Goal: Task Accomplishment & Management: Manage account settings

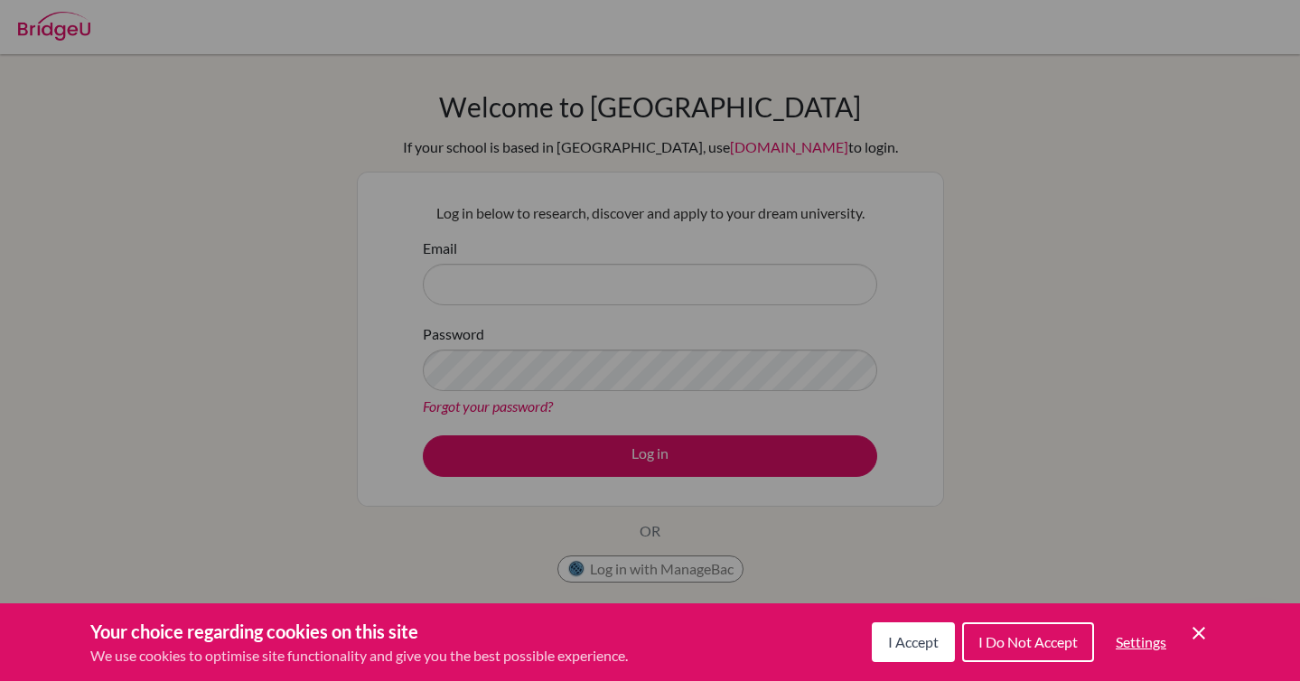
click at [1203, 633] on icon "Cookie Control Close Icon" at bounding box center [1199, 634] width 22 height 22
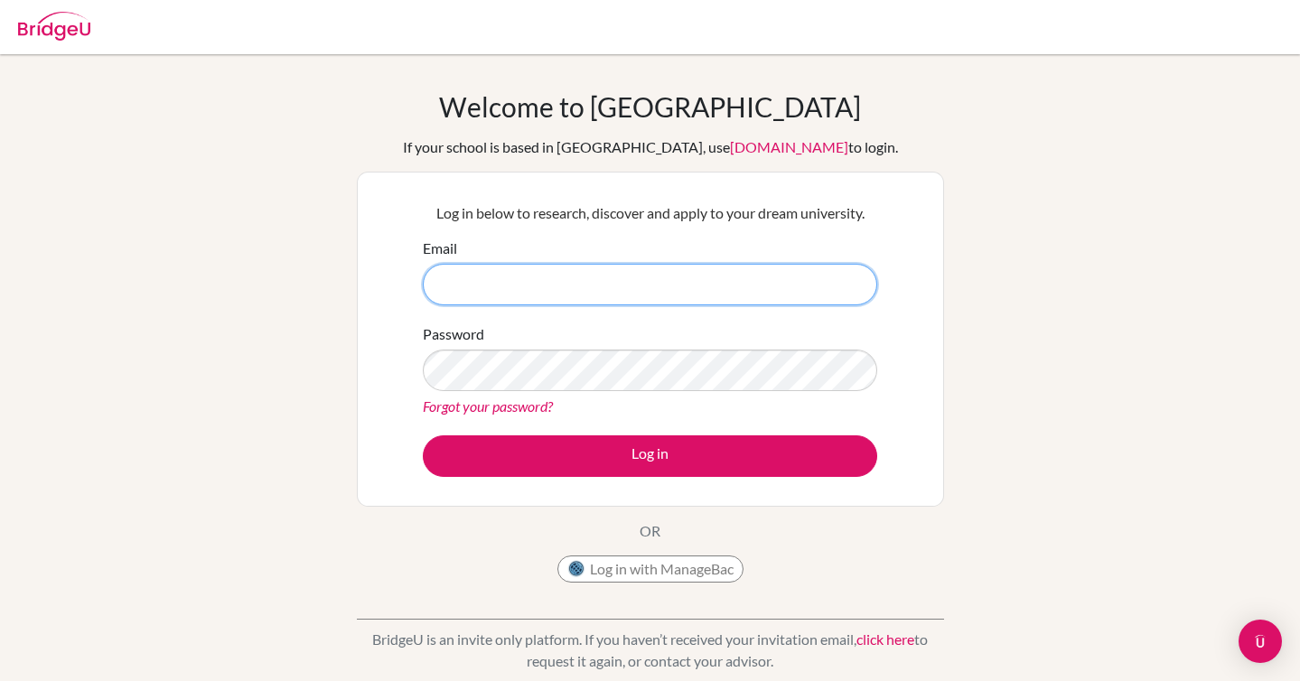
click at [719, 290] on input "Email" at bounding box center [650, 285] width 455 height 42
type input "[EMAIL_ADDRESS][DOMAIN_NAME]"
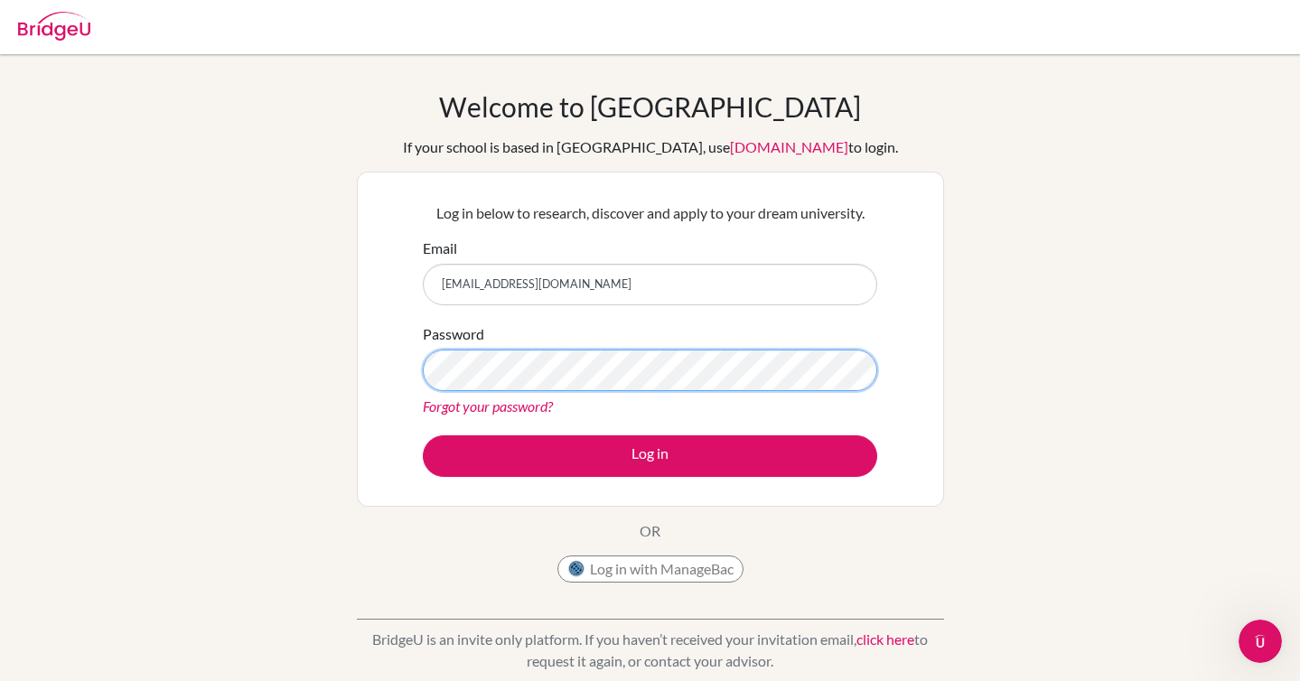
click at [423, 436] on button "Log in" at bounding box center [650, 457] width 455 height 42
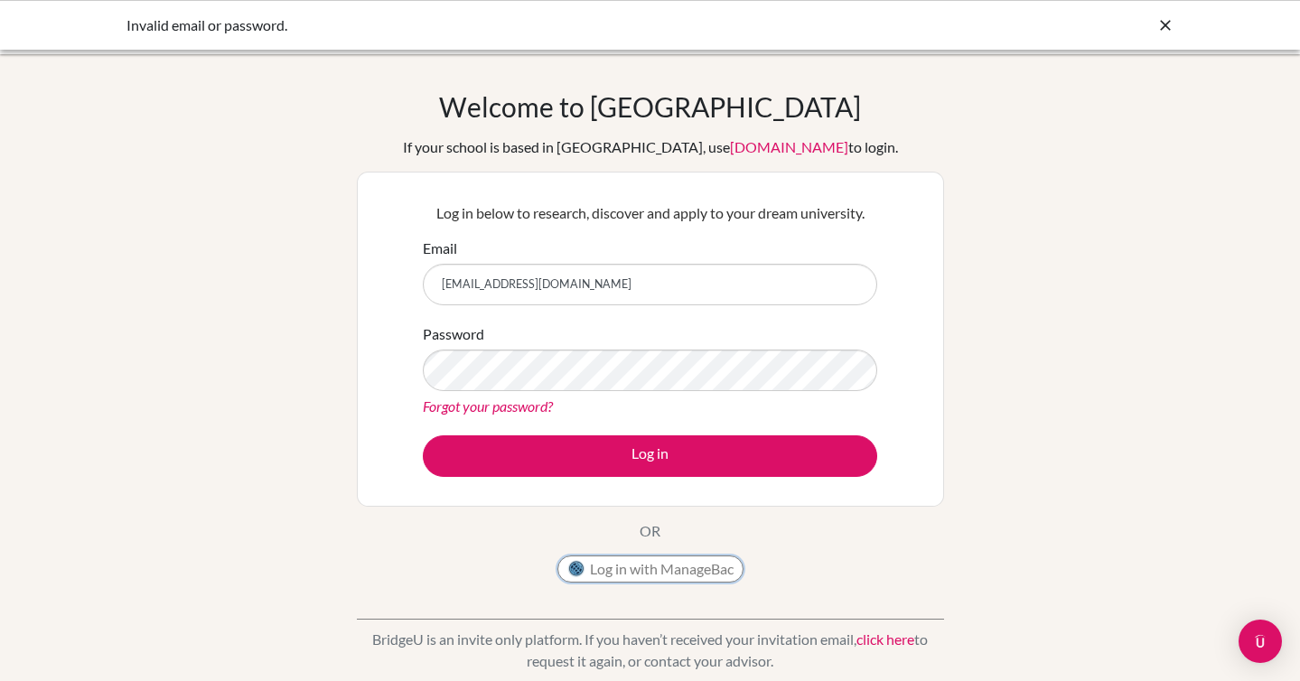
click at [637, 566] on button "Log in with ManageBac" at bounding box center [651, 569] width 186 height 27
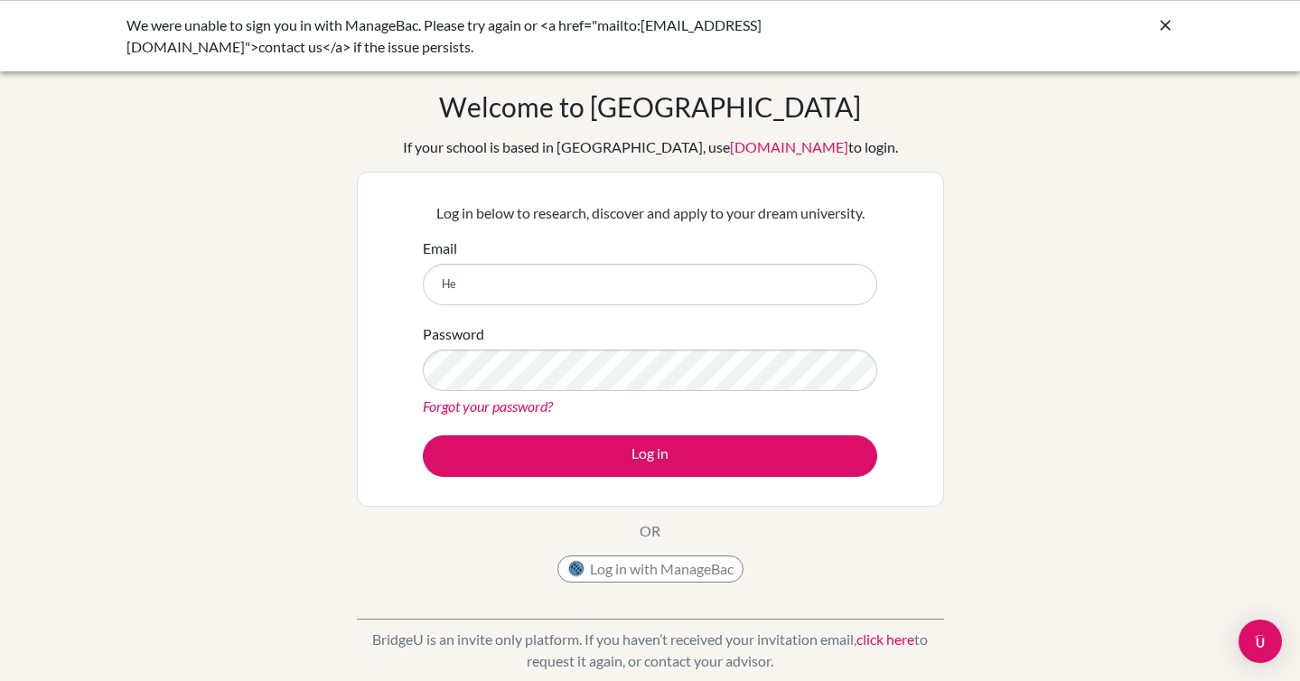
type input "H"
type input "henricia.beauchesne@lcis.bs"
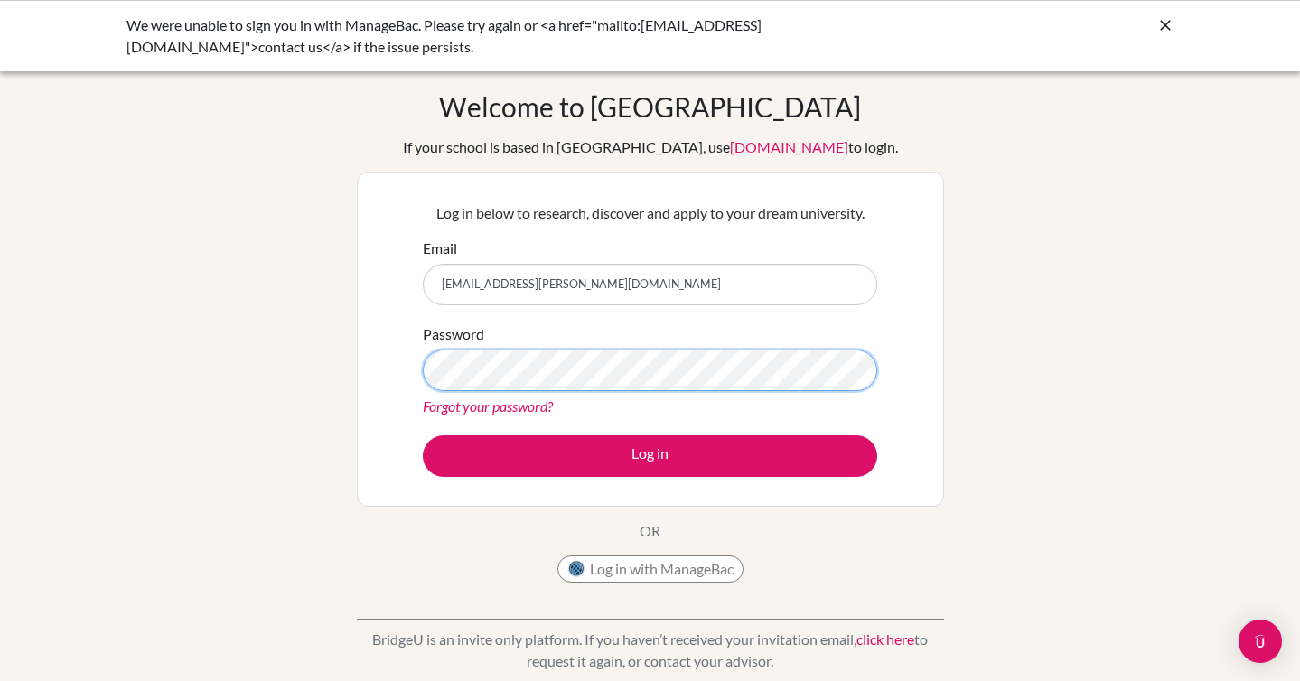
click at [423, 436] on button "Log in" at bounding box center [650, 457] width 455 height 42
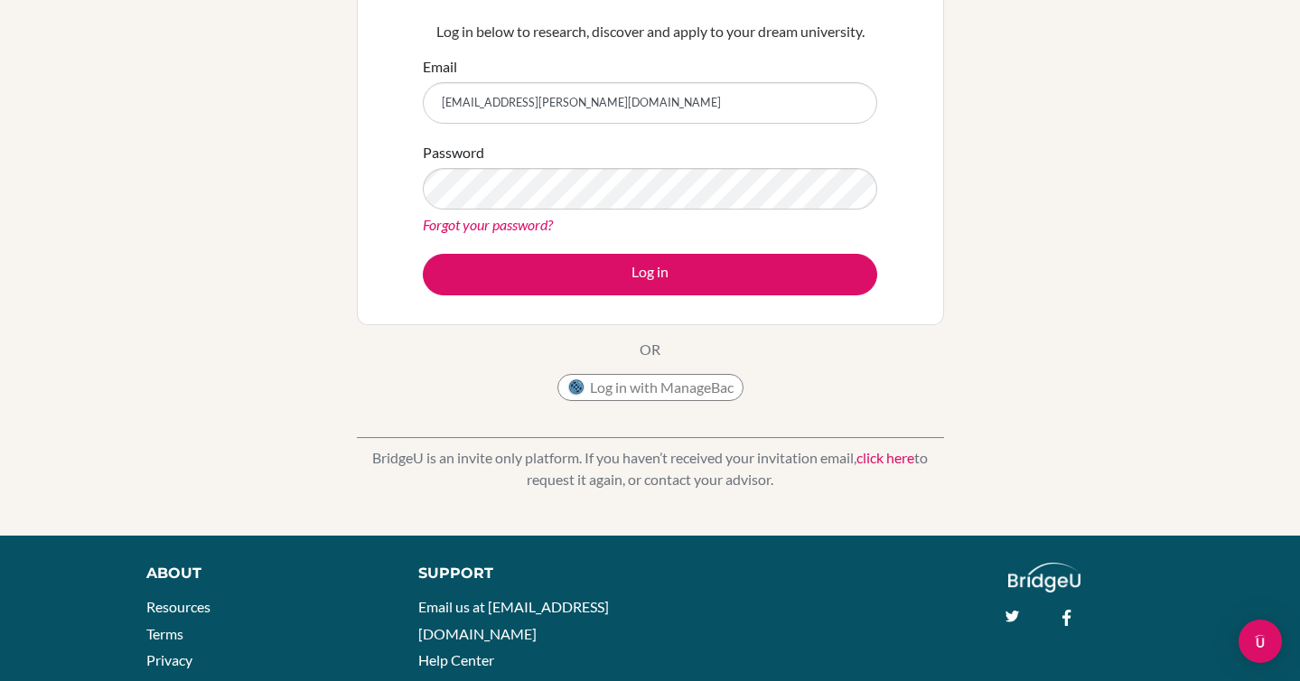
scroll to position [253, 0]
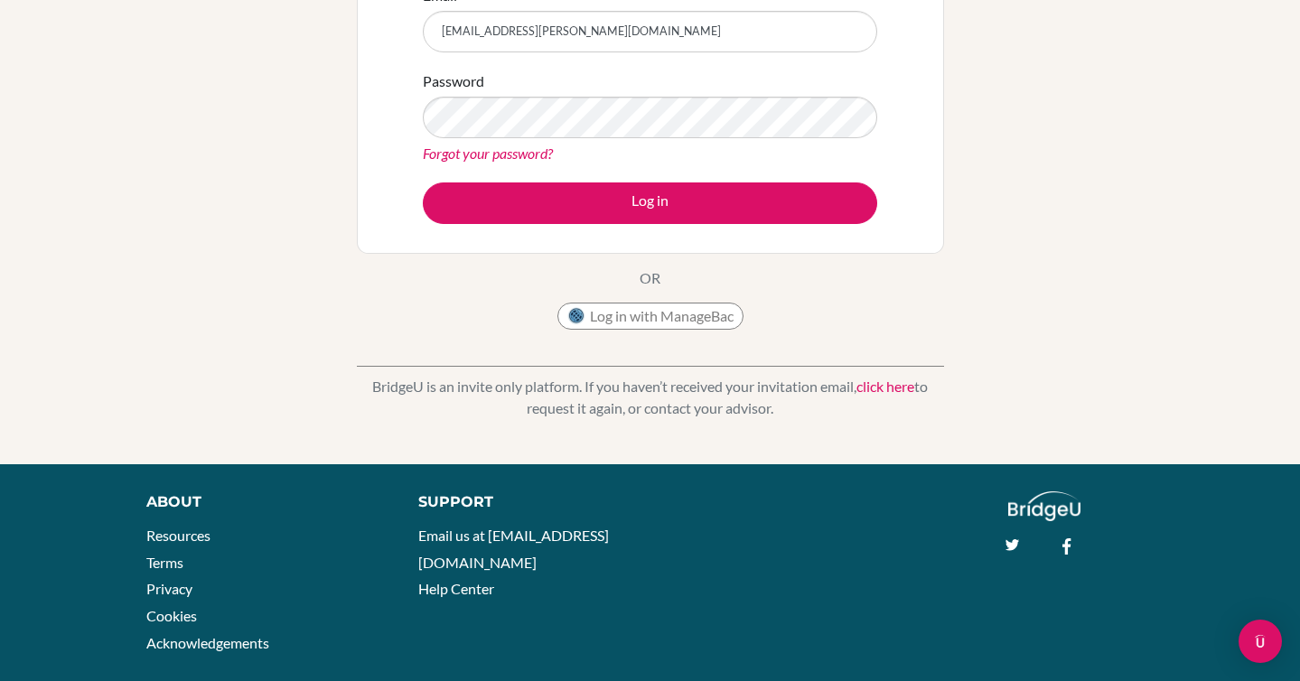
click at [886, 383] on link "click here" at bounding box center [886, 386] width 58 height 17
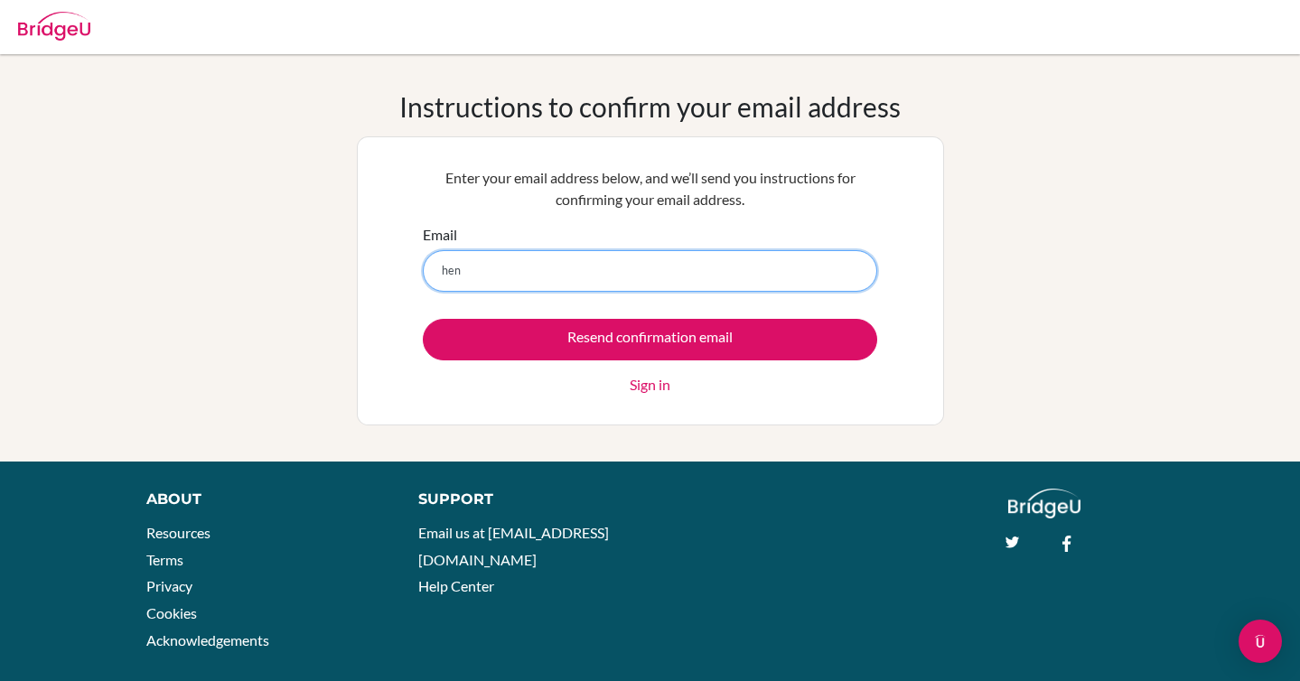
type input "[EMAIL_ADDRESS][PERSON_NAME][DOMAIN_NAME]"
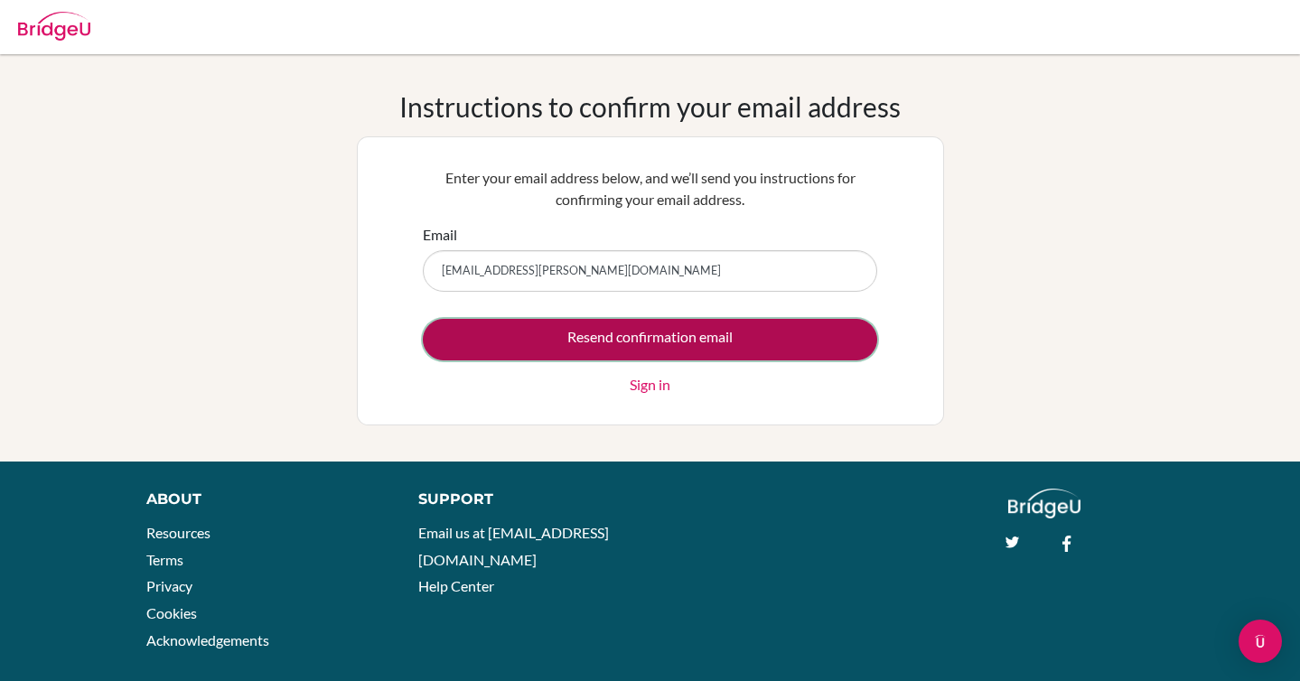
click at [614, 345] on input "Resend confirmation email" at bounding box center [650, 340] width 455 height 42
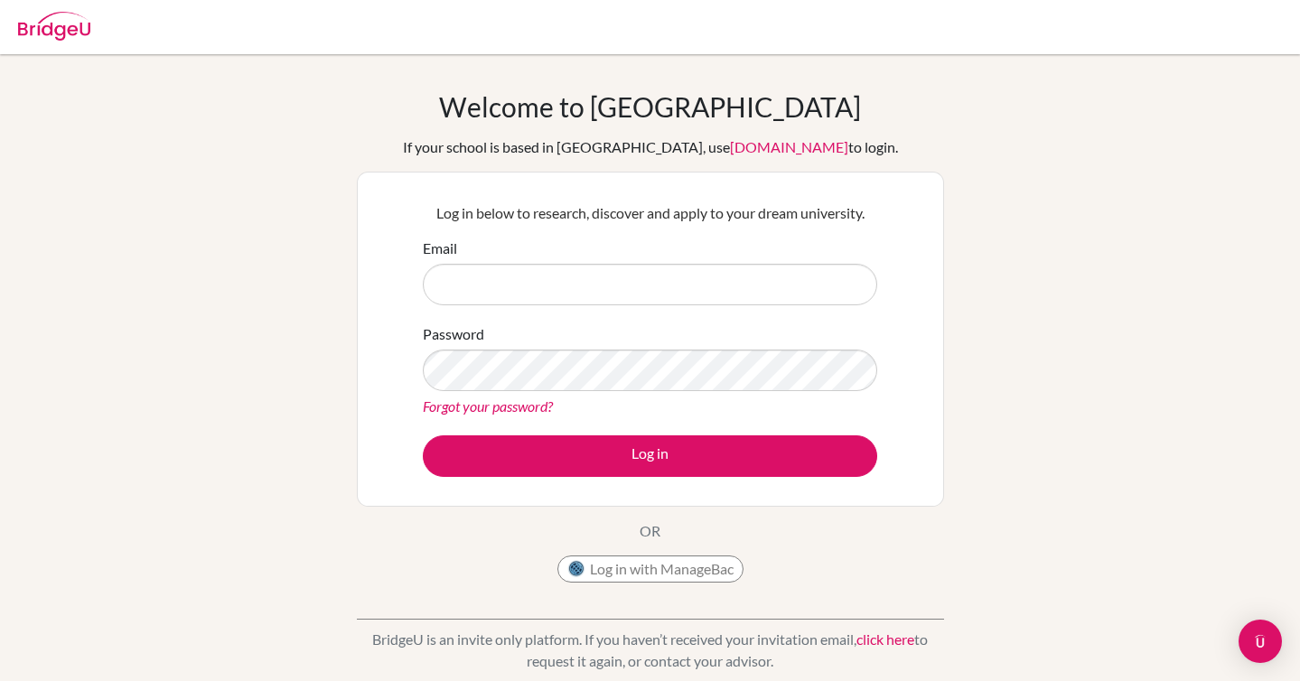
click at [770, 278] on input "Email" at bounding box center [650, 285] width 455 height 42
type input "[EMAIL_ADDRESS][DOMAIN_NAME]"
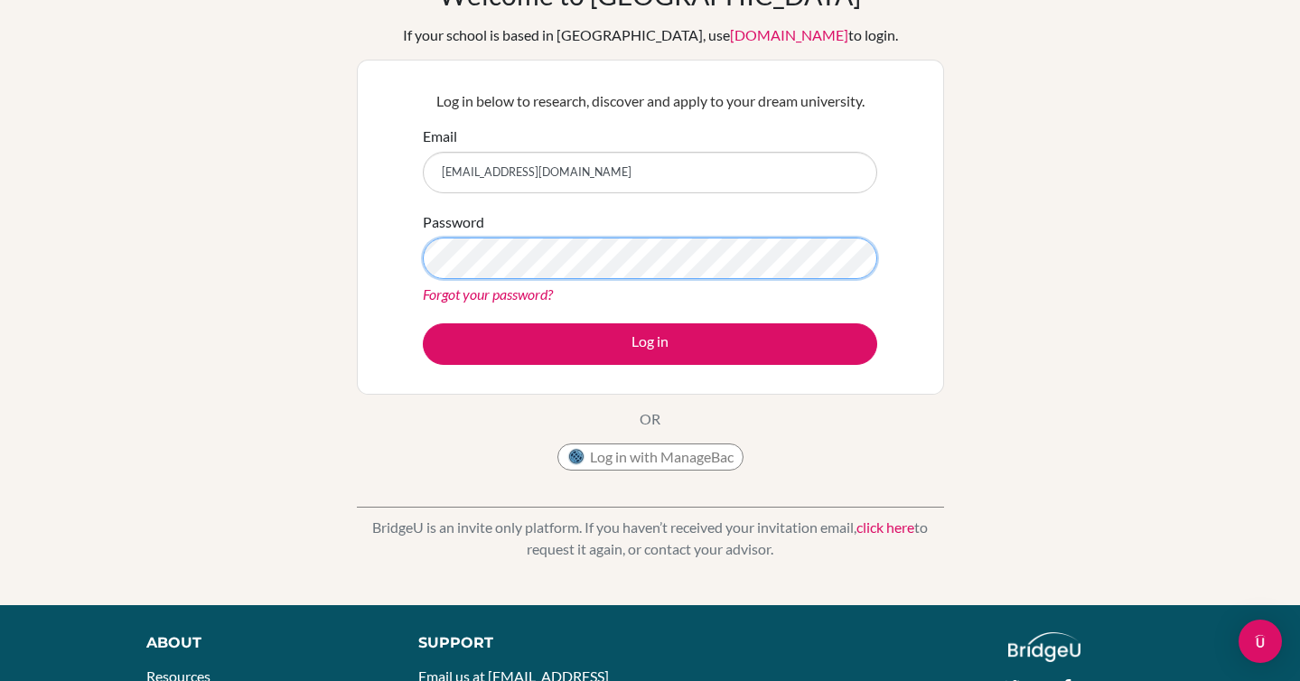
scroll to position [152, 0]
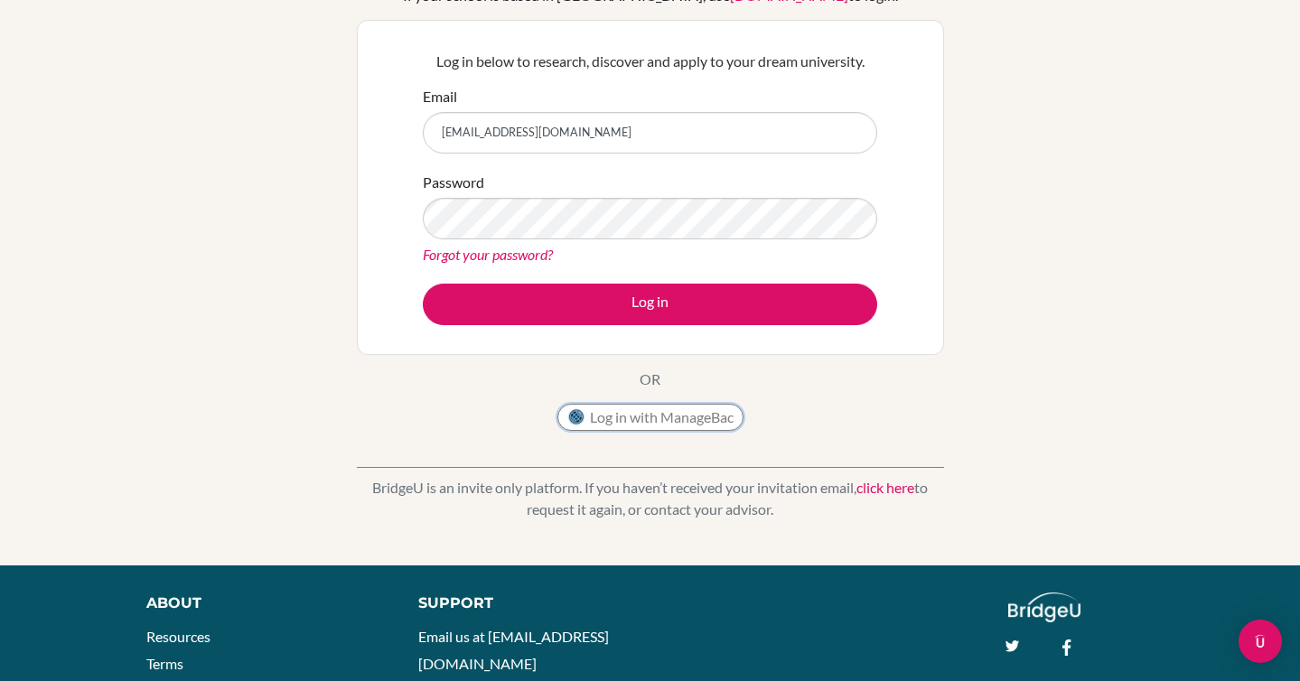
click at [651, 421] on button "Log in with ManageBac" at bounding box center [651, 417] width 186 height 27
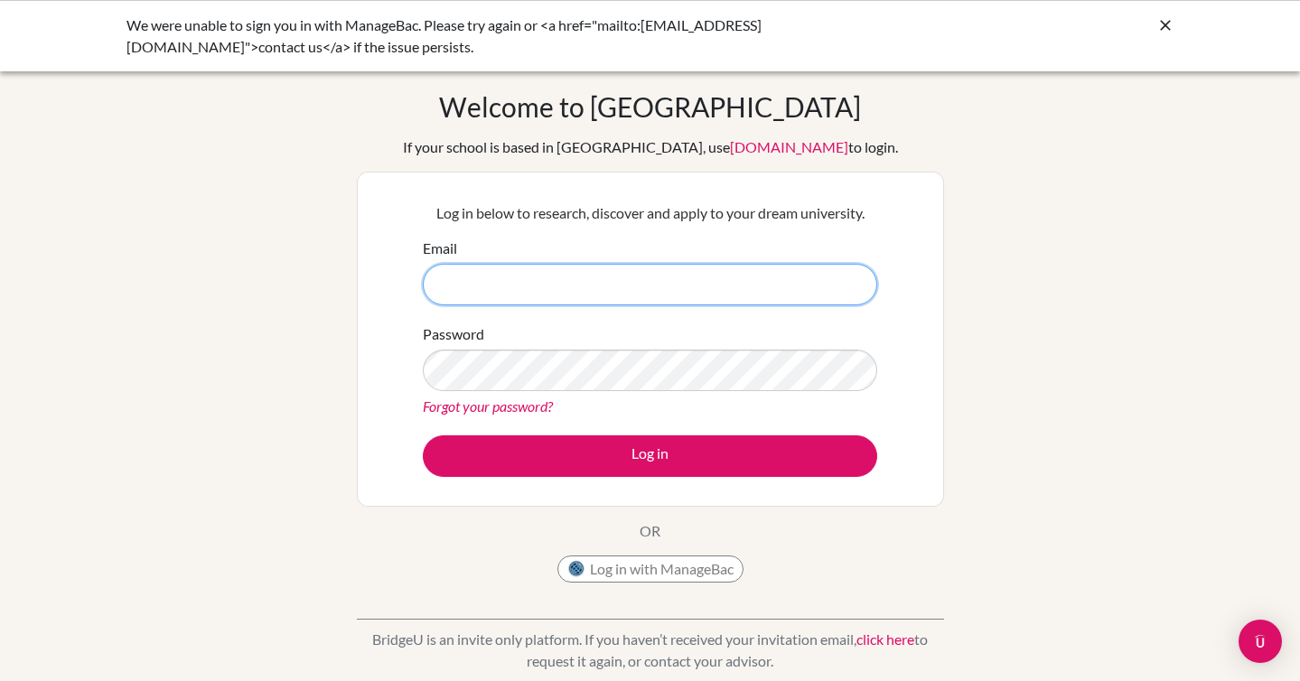
click at [556, 286] on input "Email" at bounding box center [650, 285] width 455 height 42
type input "[EMAIL_ADDRESS][PERSON_NAME][DOMAIN_NAME]"
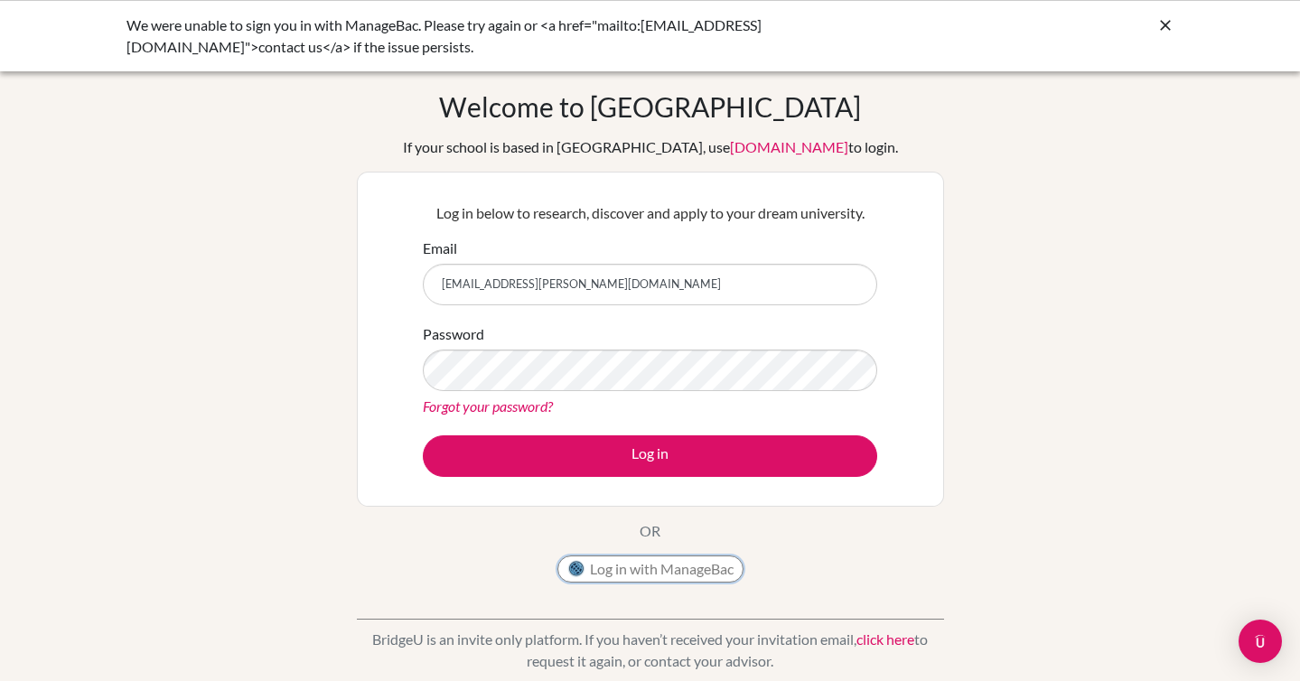
click at [675, 569] on button "Log in with ManageBac" at bounding box center [651, 569] width 186 height 27
click at [687, 573] on button "Log in with ManageBac" at bounding box center [651, 569] width 186 height 27
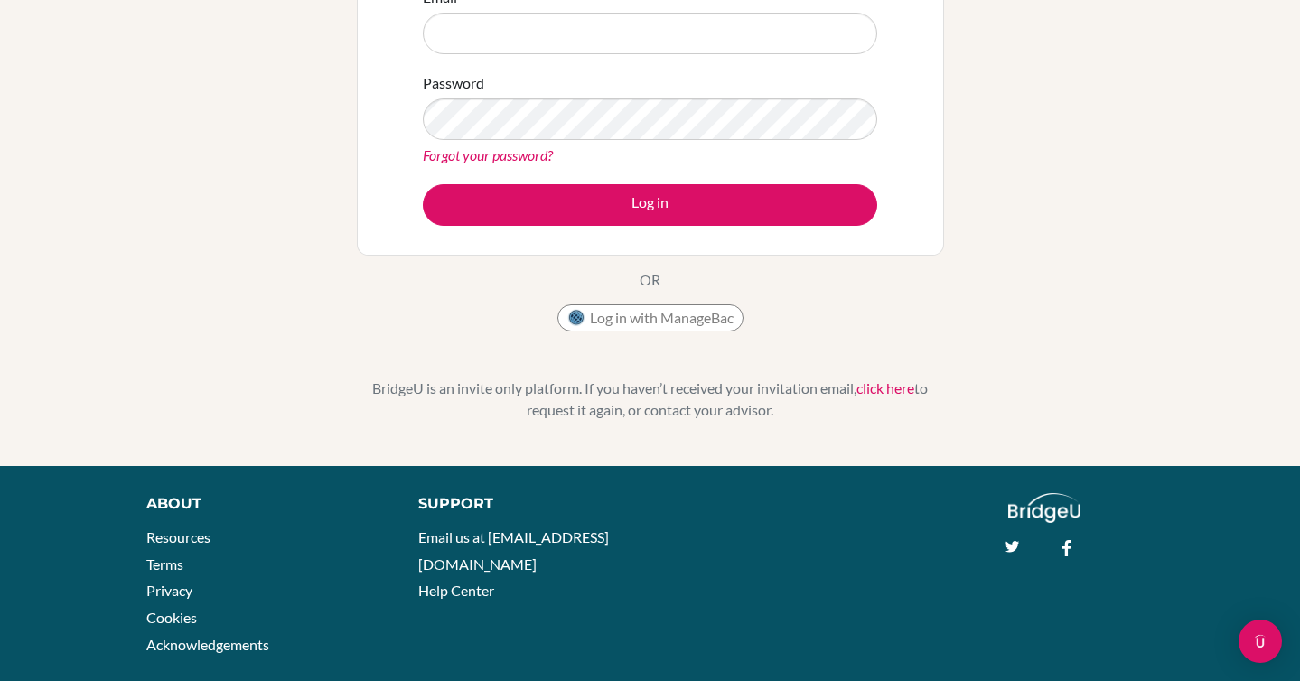
scroll to position [282, 0]
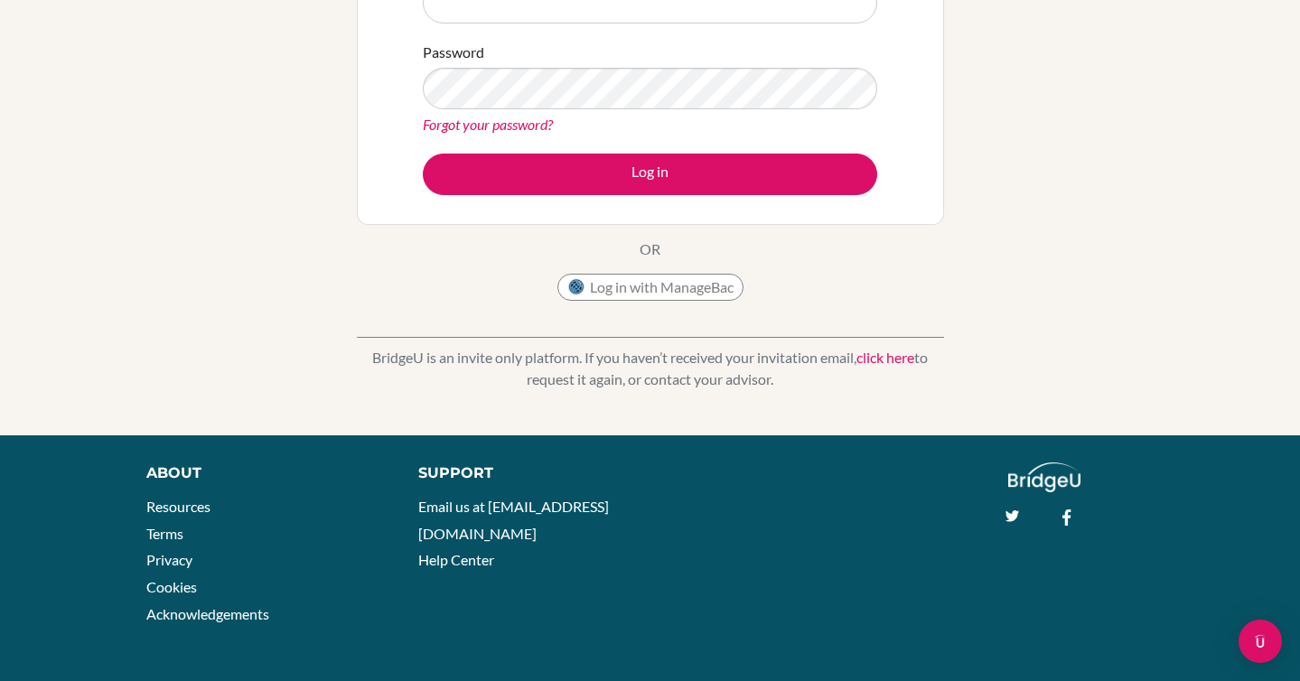
click at [895, 363] on link "click here" at bounding box center [886, 357] width 58 height 17
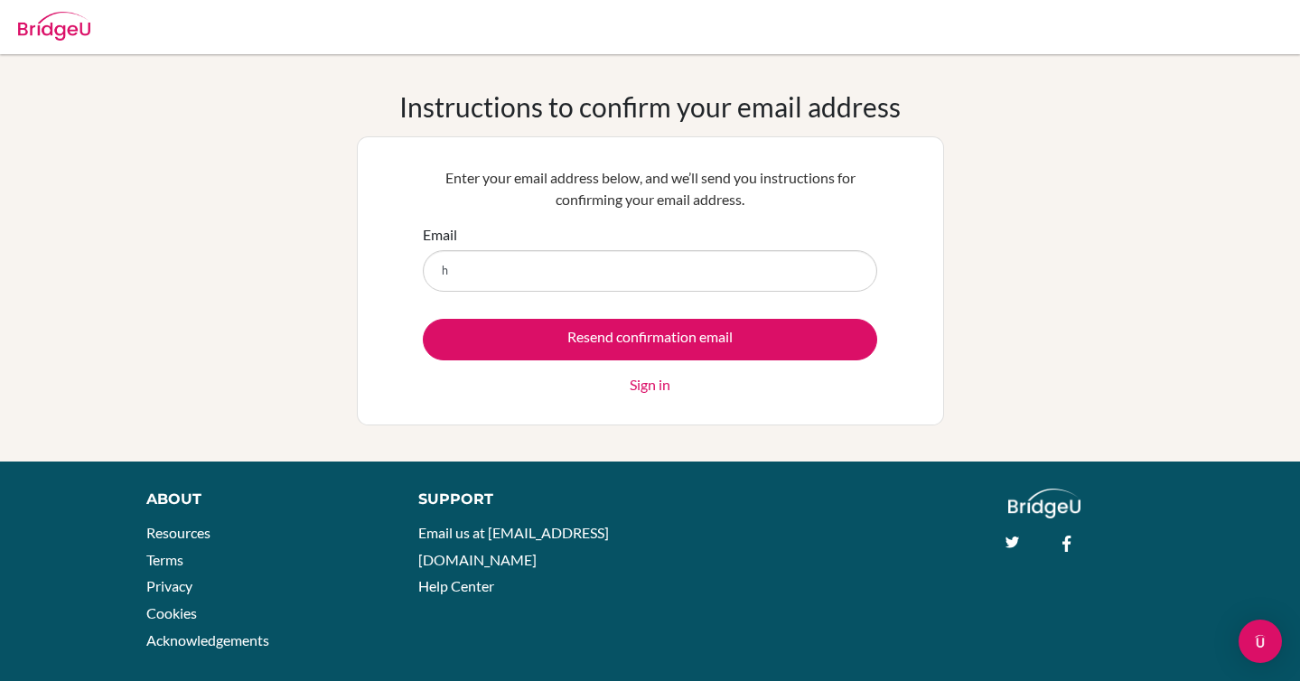
type input "[EMAIL_ADDRESS][PERSON_NAME][DOMAIN_NAME]"
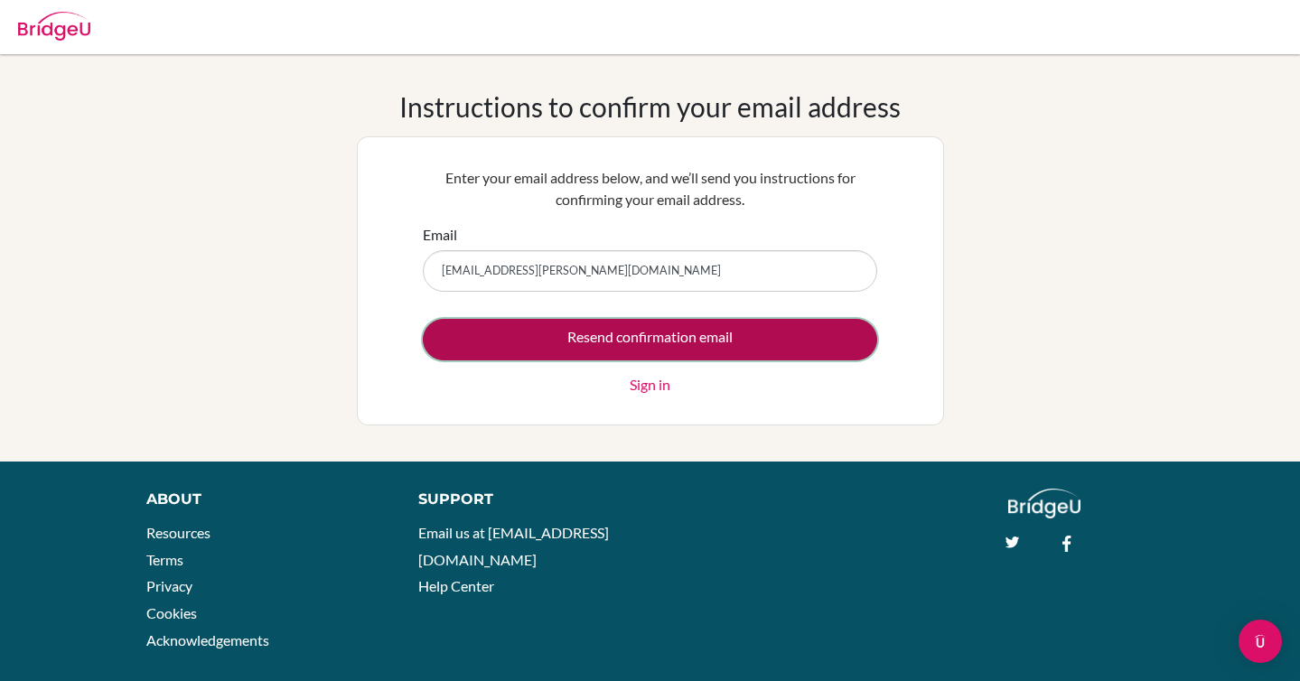
click at [620, 342] on input "Resend confirmation email" at bounding box center [650, 340] width 455 height 42
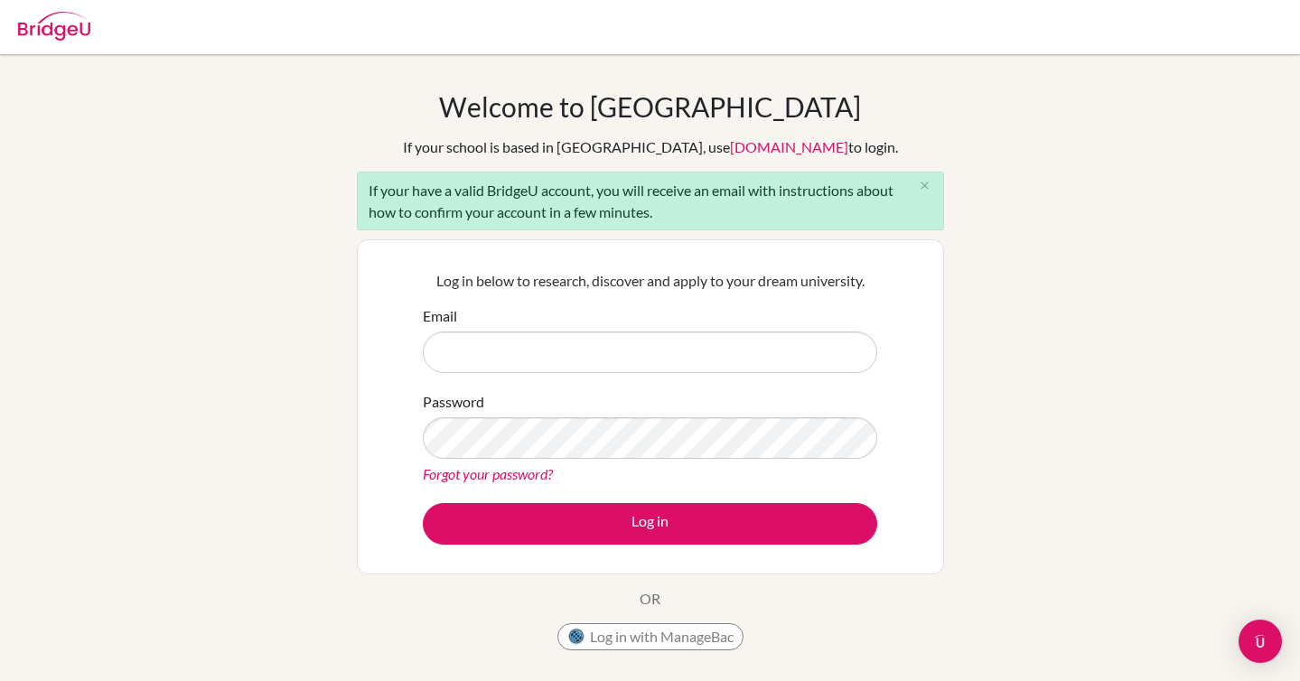
click at [620, 342] on input "Email" at bounding box center [650, 353] width 455 height 42
type input "[EMAIL_ADDRESS][PERSON_NAME][DOMAIN_NAME]"
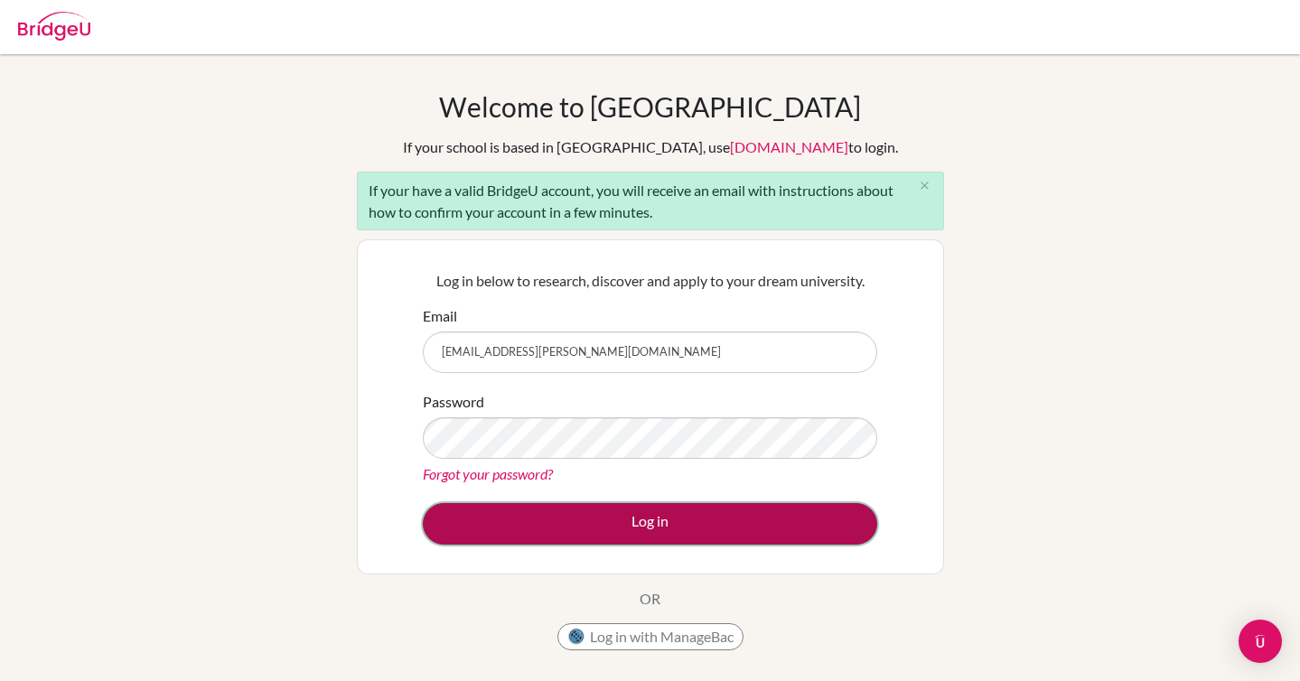
click at [666, 530] on button "Log in" at bounding box center [650, 524] width 455 height 42
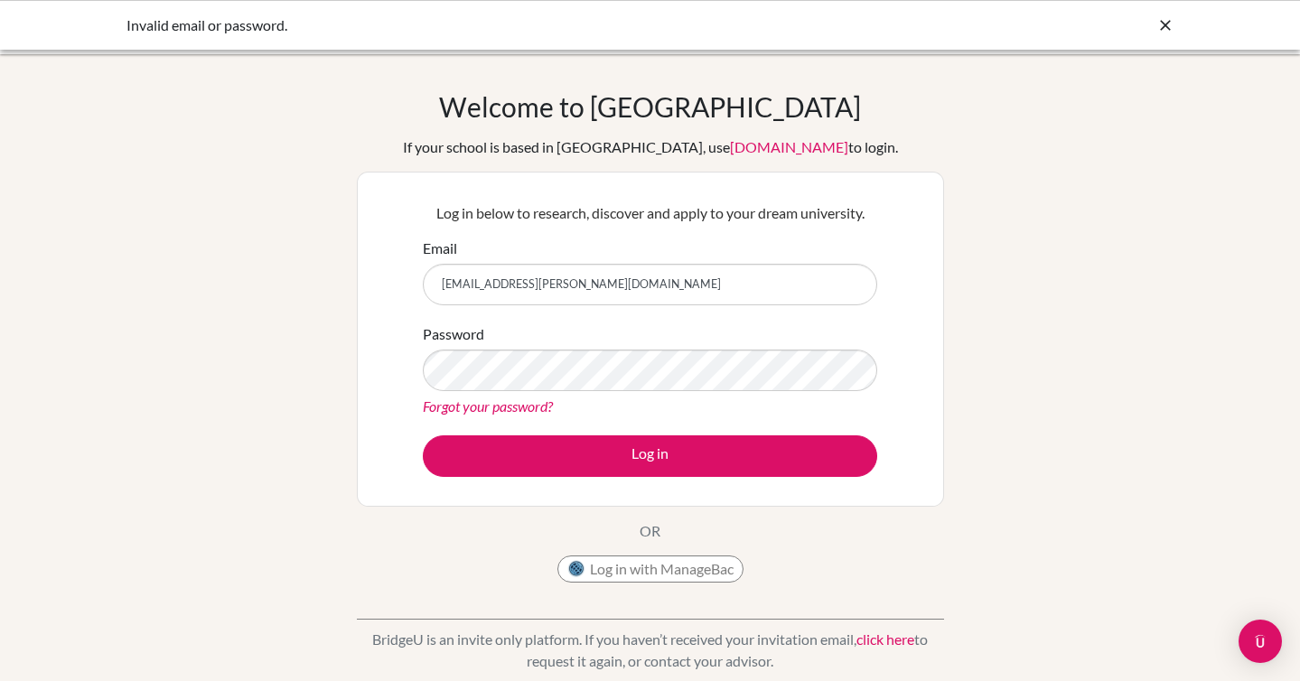
click at [530, 408] on link "Forgot your password?" at bounding box center [488, 406] width 130 height 17
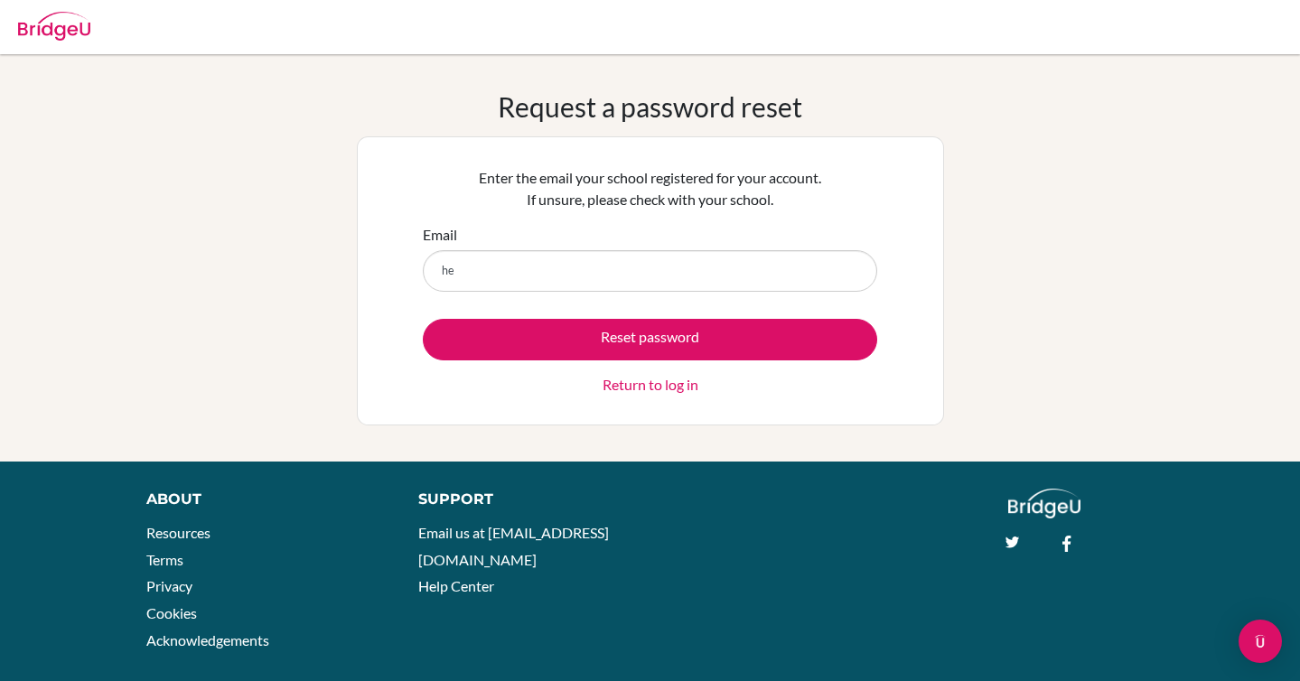
type input "[EMAIL_ADDRESS][PERSON_NAME][DOMAIN_NAME]"
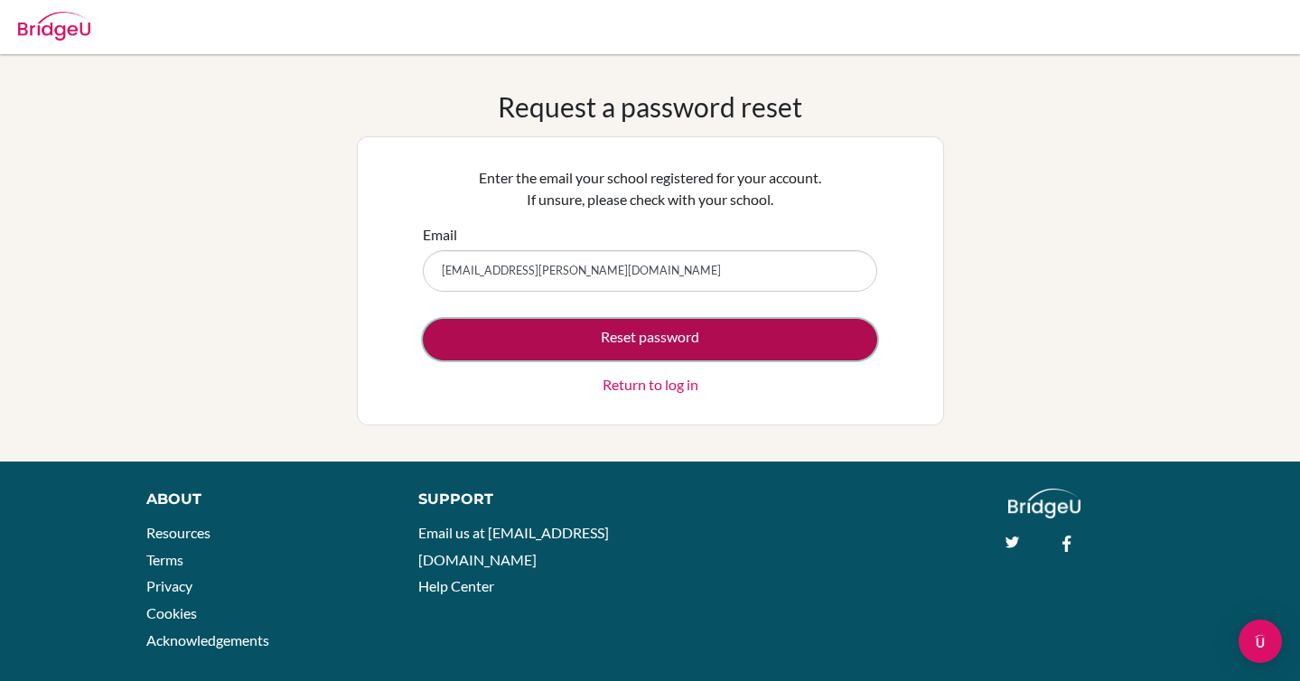
click at [633, 343] on button "Reset password" at bounding box center [650, 340] width 455 height 42
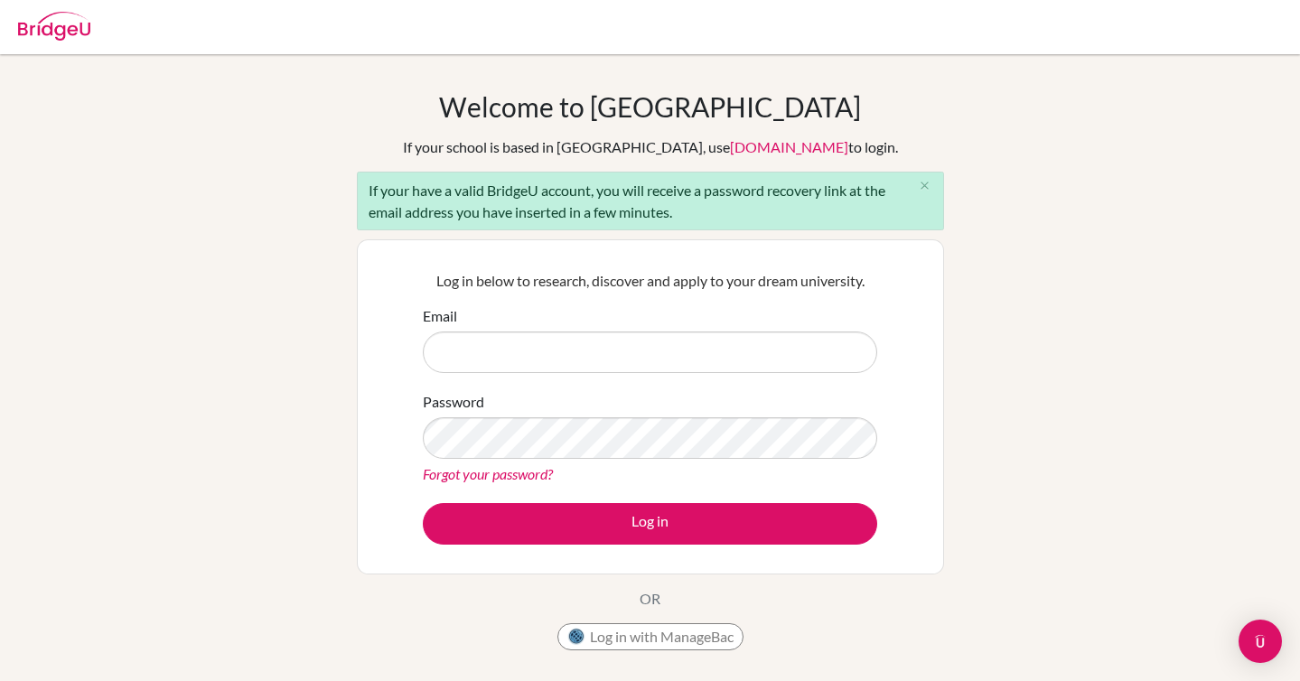
click at [531, 353] on input "Email" at bounding box center [650, 353] width 455 height 42
type input "[EMAIL_ADDRESS][PERSON_NAME][DOMAIN_NAME]"
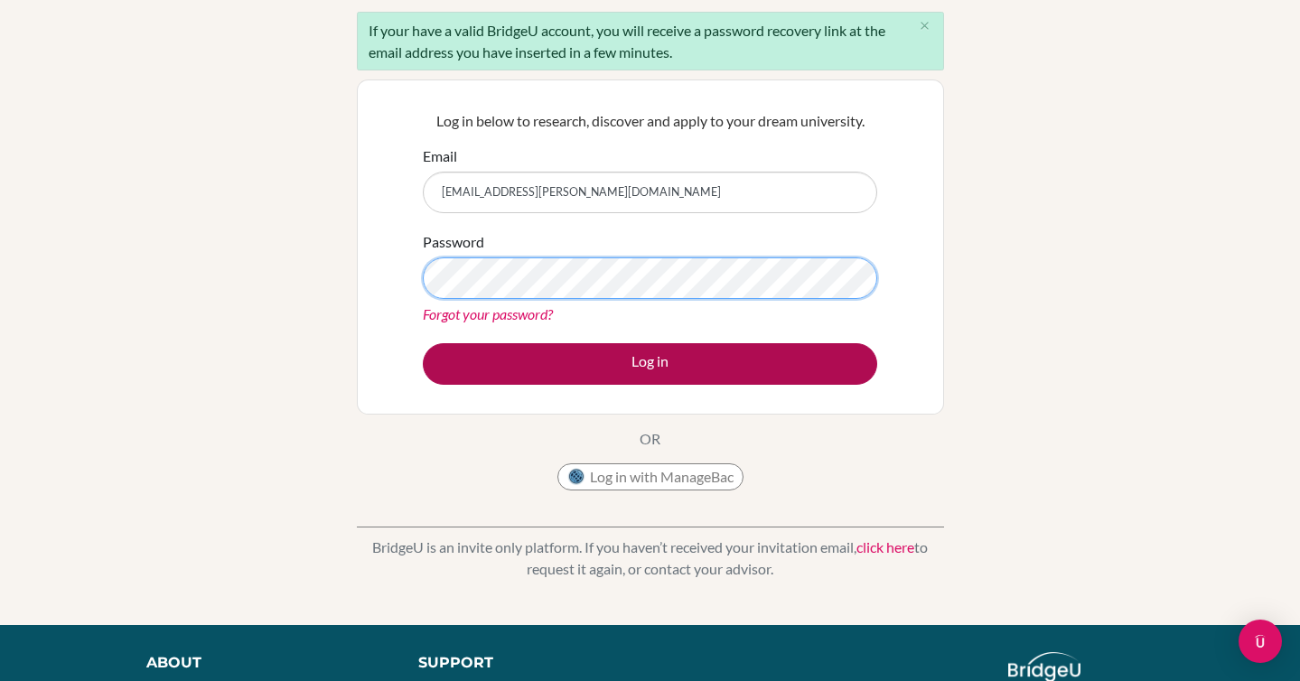
scroll to position [191, 0]
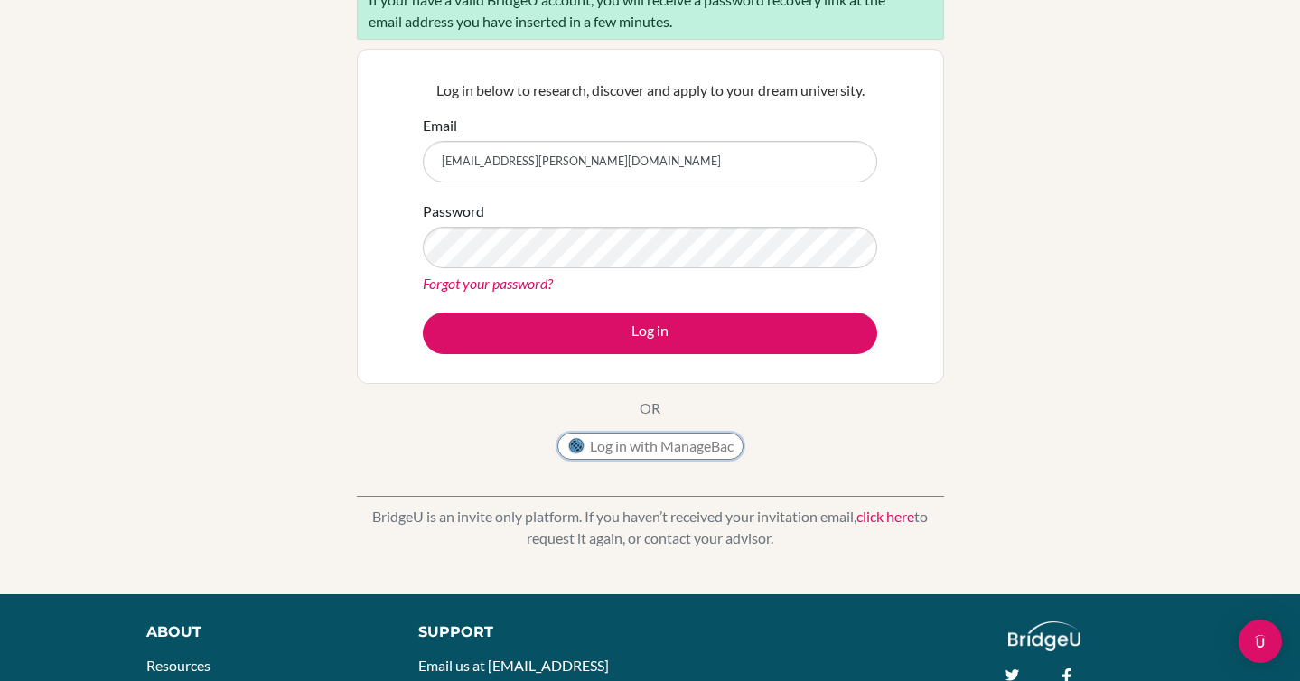
click at [646, 450] on button "Log in with ManageBac" at bounding box center [651, 446] width 186 height 27
click at [597, 441] on button "Log in with ManageBac" at bounding box center [651, 446] width 186 height 27
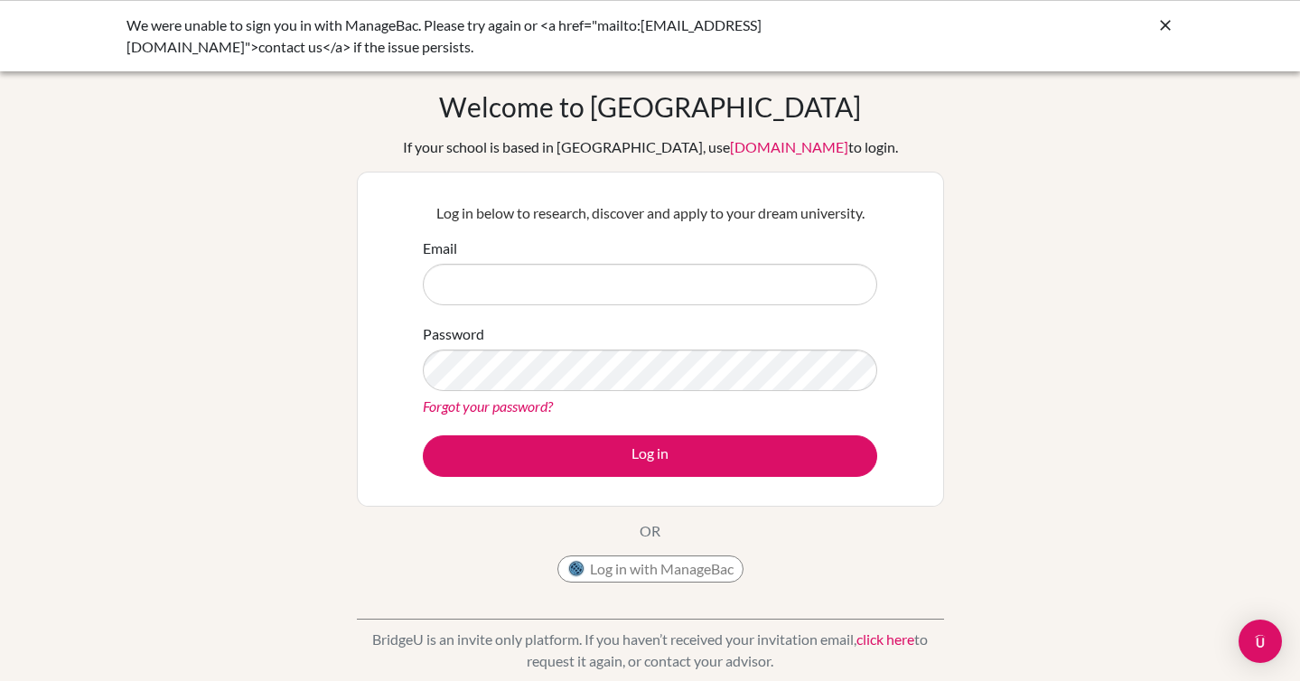
click at [1172, 23] on icon at bounding box center [1166, 25] width 18 height 18
